Goal: Book appointment/travel/reservation

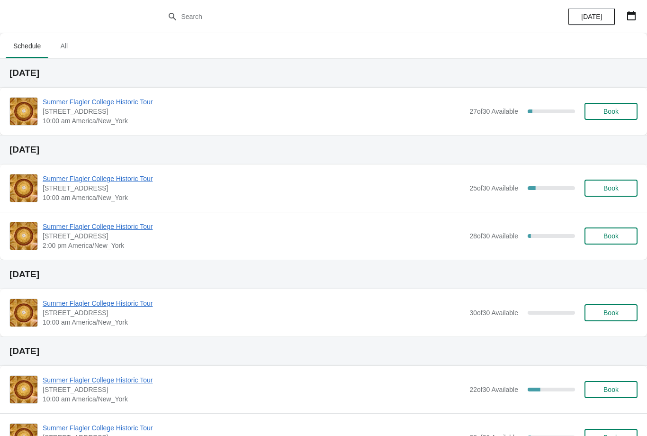
click at [636, 17] on icon "button" at bounding box center [631, 15] width 9 height 9
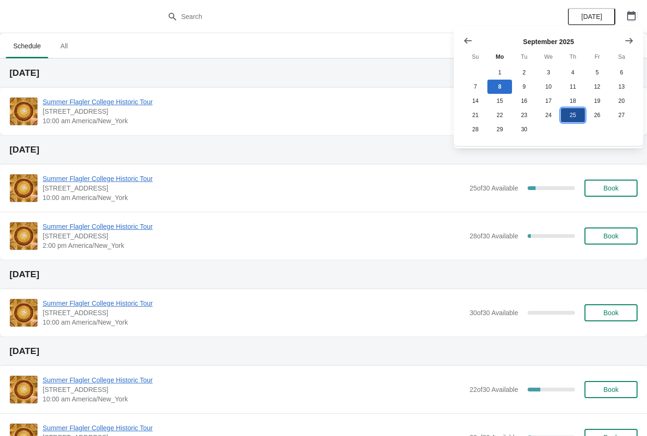
click at [578, 116] on button "25" at bounding box center [573, 115] width 24 height 14
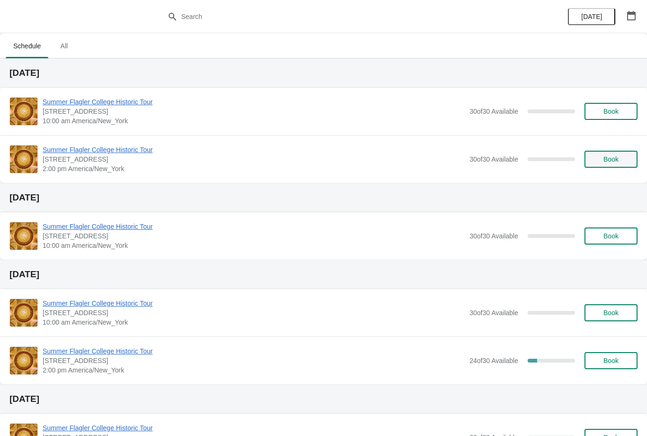
click at [604, 157] on span "Book" at bounding box center [611, 159] width 15 height 8
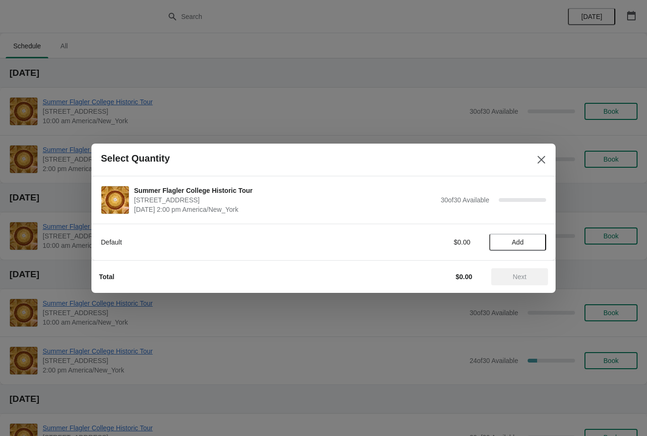
click at [535, 228] on div "Default $0.00 Add" at bounding box center [323, 237] width 445 height 27
click at [525, 242] on span "Add" at bounding box center [518, 242] width 40 height 8
click at [534, 245] on icon at bounding box center [534, 242] width 10 height 10
click at [534, 244] on icon at bounding box center [534, 242] width 10 height 10
click at [535, 244] on icon at bounding box center [534, 242] width 10 height 10
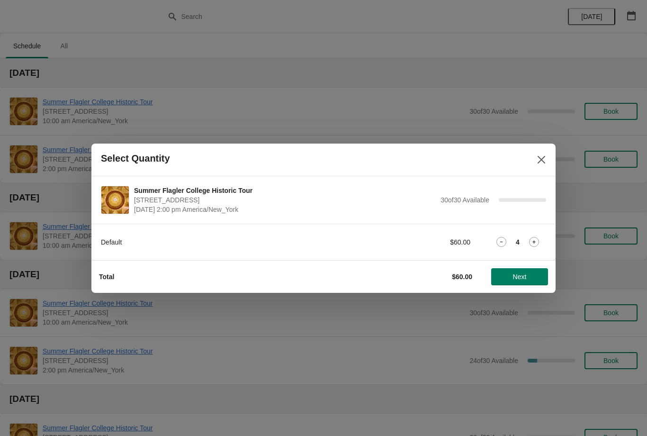
click at [536, 244] on icon at bounding box center [534, 242] width 10 height 10
click at [536, 245] on icon at bounding box center [534, 242] width 10 height 10
click at [535, 241] on icon at bounding box center [534, 241] width 3 height 3
click at [534, 243] on icon at bounding box center [534, 242] width 10 height 10
click at [531, 242] on icon at bounding box center [534, 242] width 10 height 10
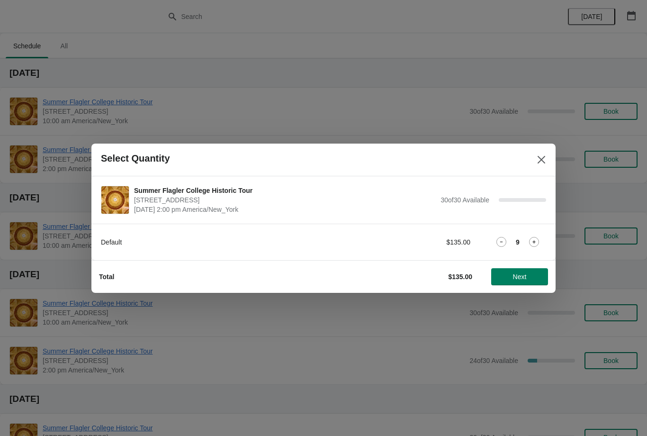
click at [533, 242] on icon at bounding box center [534, 242] width 10 height 10
click at [534, 243] on icon at bounding box center [534, 241] width 3 height 3
click at [532, 242] on icon at bounding box center [534, 242] width 10 height 10
click at [534, 243] on icon at bounding box center [534, 241] width 3 height 3
click at [535, 246] on icon at bounding box center [534, 242] width 10 height 10
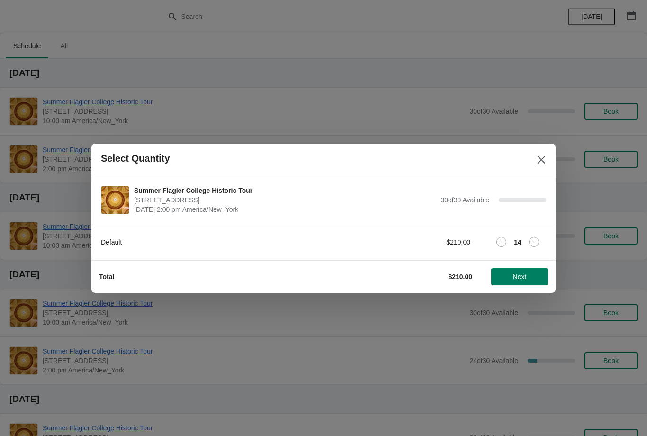
click at [534, 246] on icon at bounding box center [534, 242] width 10 height 10
click at [535, 244] on icon at bounding box center [534, 242] width 10 height 10
click at [534, 241] on icon at bounding box center [534, 242] width 10 height 10
click at [537, 244] on icon at bounding box center [534, 242] width 10 height 10
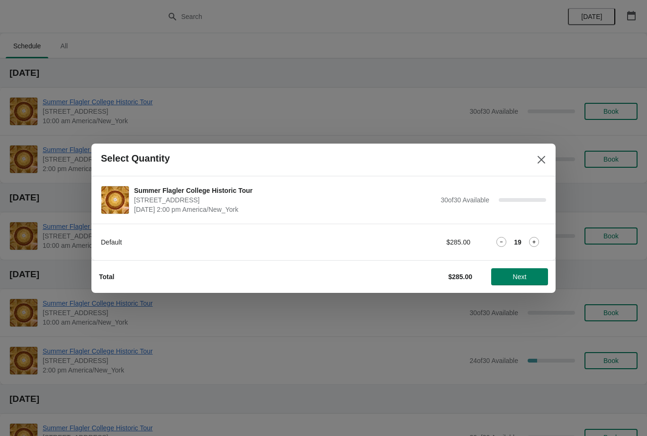
click at [532, 240] on icon at bounding box center [534, 242] width 10 height 10
click at [532, 241] on icon at bounding box center [534, 242] width 10 height 10
click at [535, 241] on icon at bounding box center [534, 241] width 3 height 3
click at [535, 240] on icon at bounding box center [534, 242] width 10 height 10
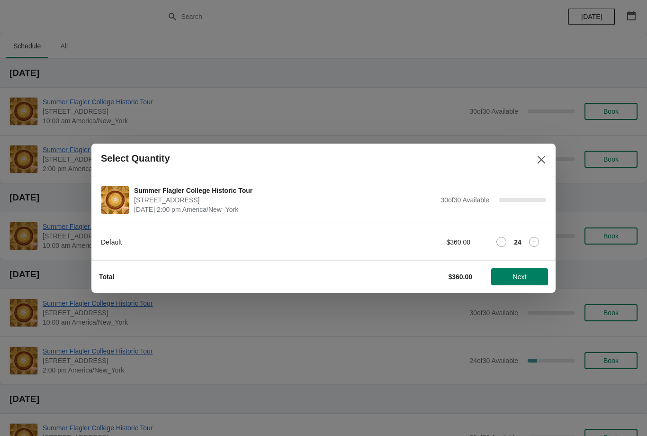
click at [536, 242] on icon at bounding box center [534, 242] width 10 height 10
click at [534, 243] on icon at bounding box center [534, 241] width 3 height 3
click at [535, 241] on icon at bounding box center [534, 241] width 3 height 3
click at [534, 241] on icon at bounding box center [534, 241] width 3 height 3
click at [536, 241] on icon at bounding box center [534, 242] width 10 height 10
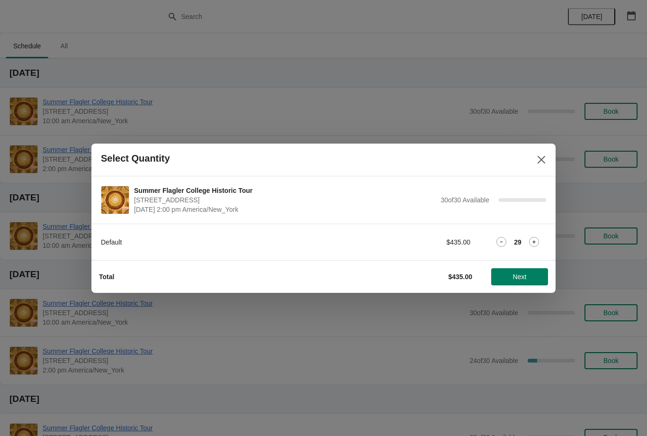
click at [534, 240] on icon at bounding box center [534, 242] width 10 height 10
click at [527, 273] on span "Next" at bounding box center [520, 277] width 14 height 8
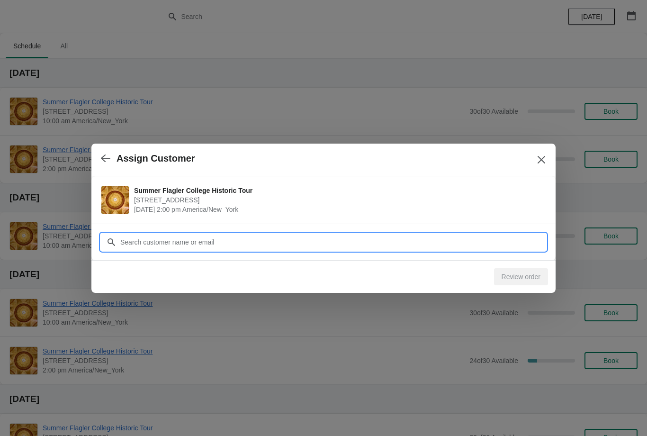
click at [486, 246] on input "Customer" at bounding box center [333, 242] width 427 height 17
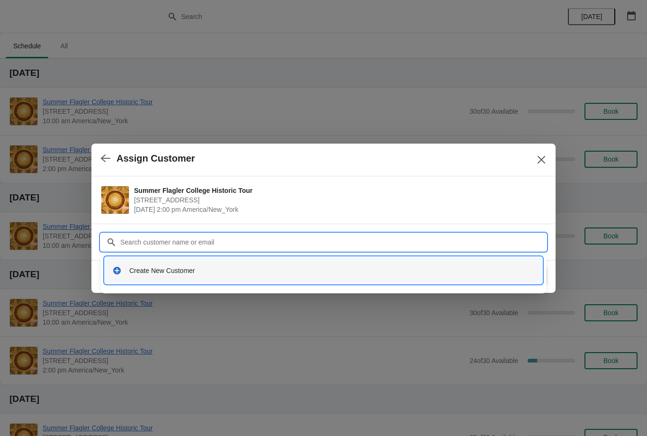
click at [202, 267] on div "Create New Customer" at bounding box center [332, 270] width 406 height 9
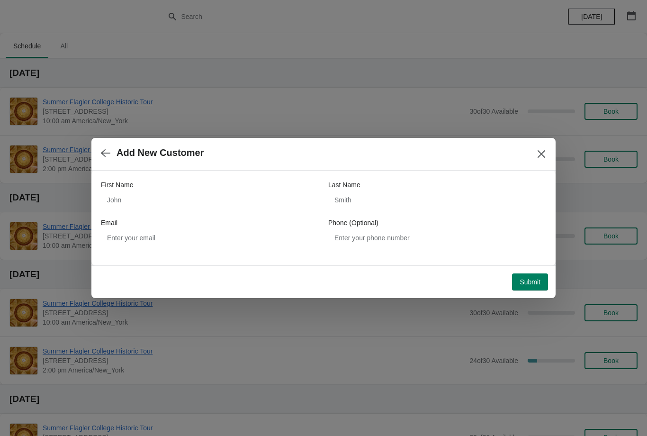
click at [241, 189] on div "First Name" at bounding box center [210, 184] width 218 height 9
click at [274, 202] on input "First Name" at bounding box center [210, 199] width 218 height 17
click at [101, 156] on icon "button" at bounding box center [105, 152] width 9 height 9
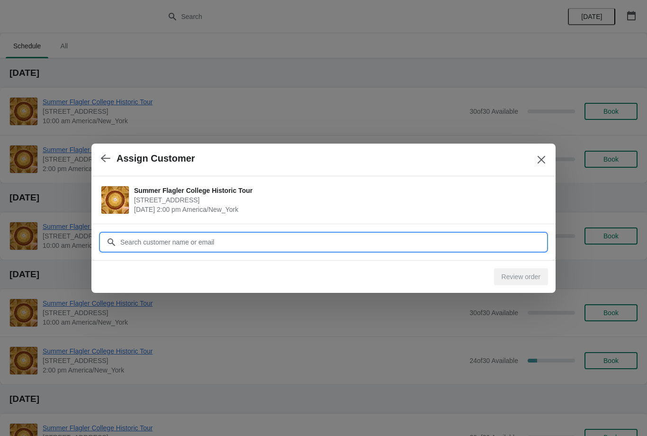
click at [170, 241] on input "Customer" at bounding box center [333, 242] width 427 height 17
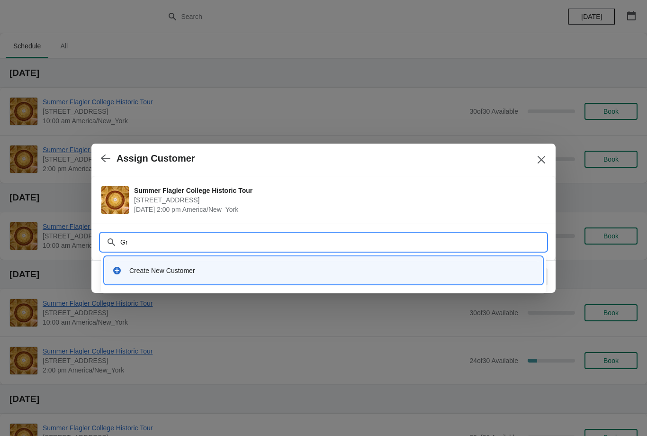
type input "Gro"
